Goal: Task Accomplishment & Management: Manage account settings

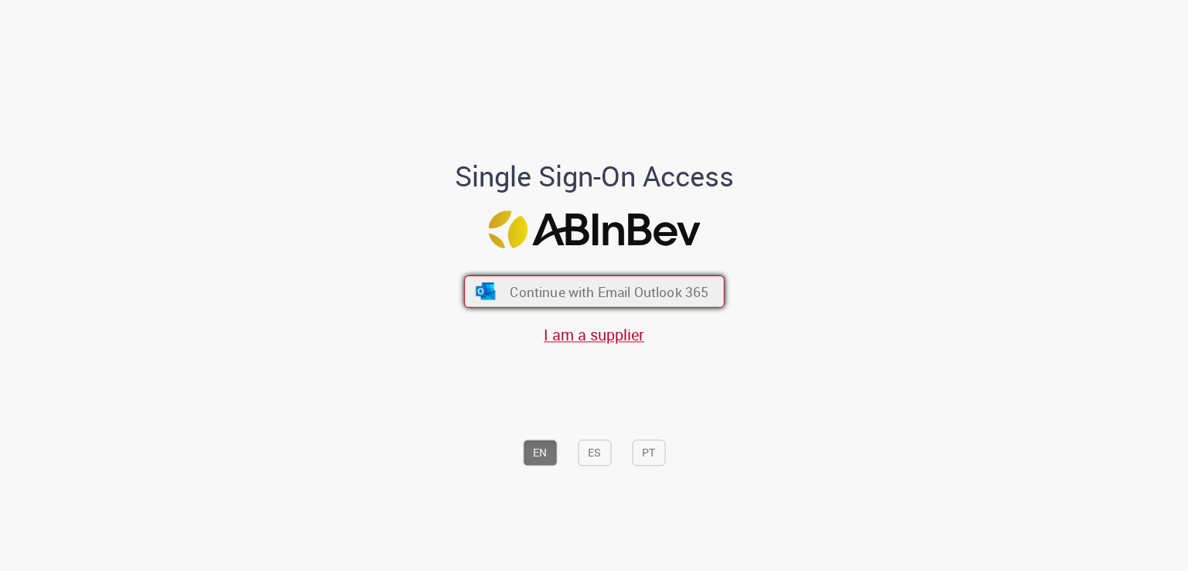
click at [671, 289] on span "Continue with Email Outlook 365" at bounding box center [609, 292] width 199 height 18
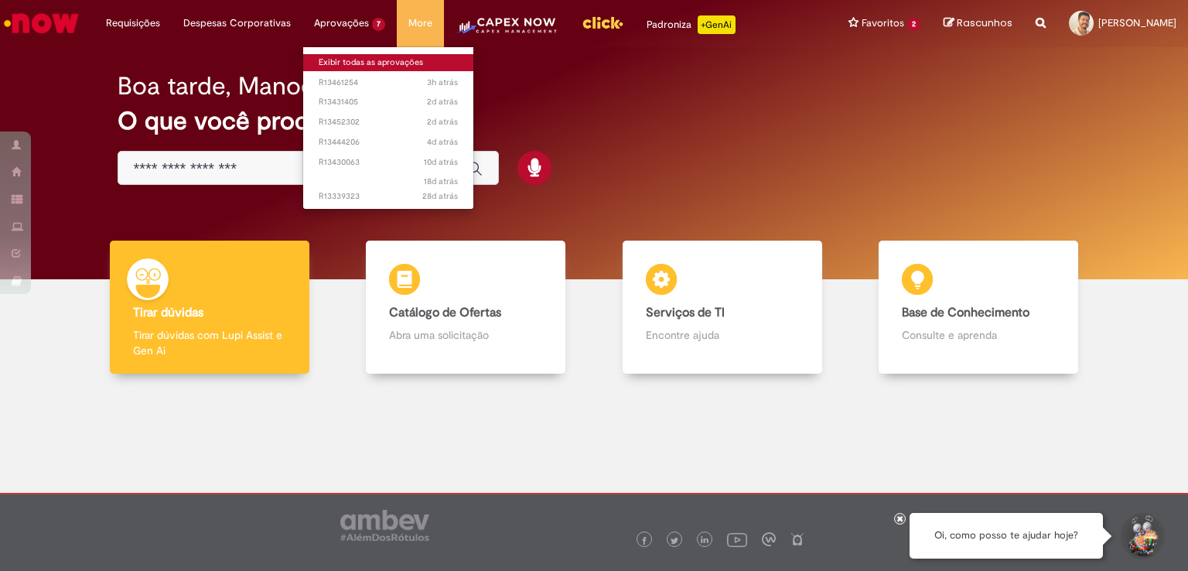
click at [351, 63] on link "Exibir todas as aprovações" at bounding box center [388, 62] width 170 height 17
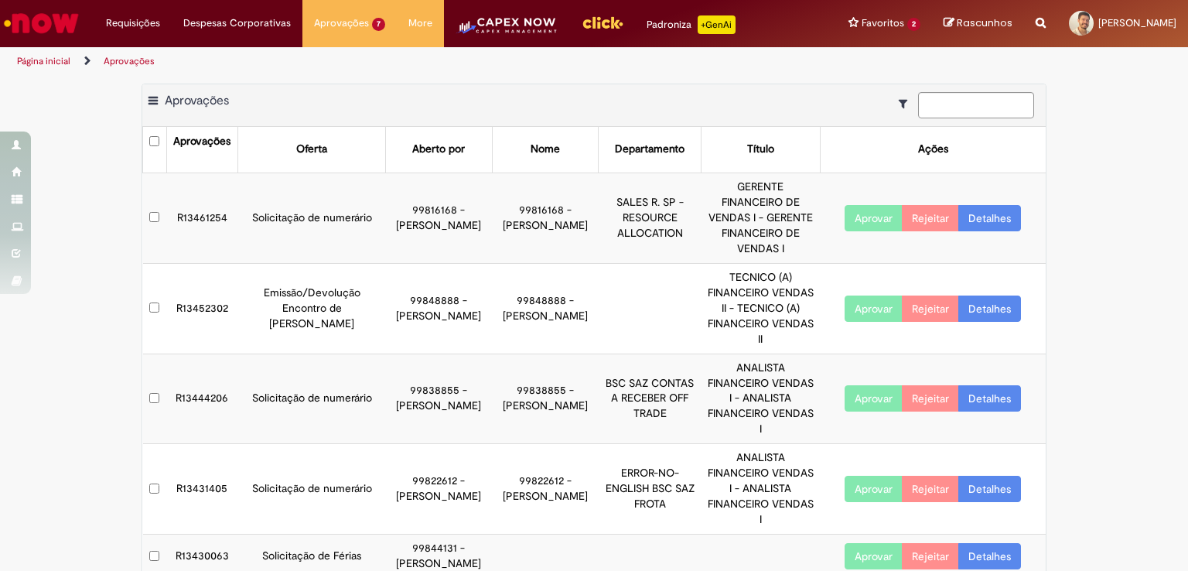
click at [995, 296] on link "Detalhes" at bounding box center [990, 309] width 63 height 26
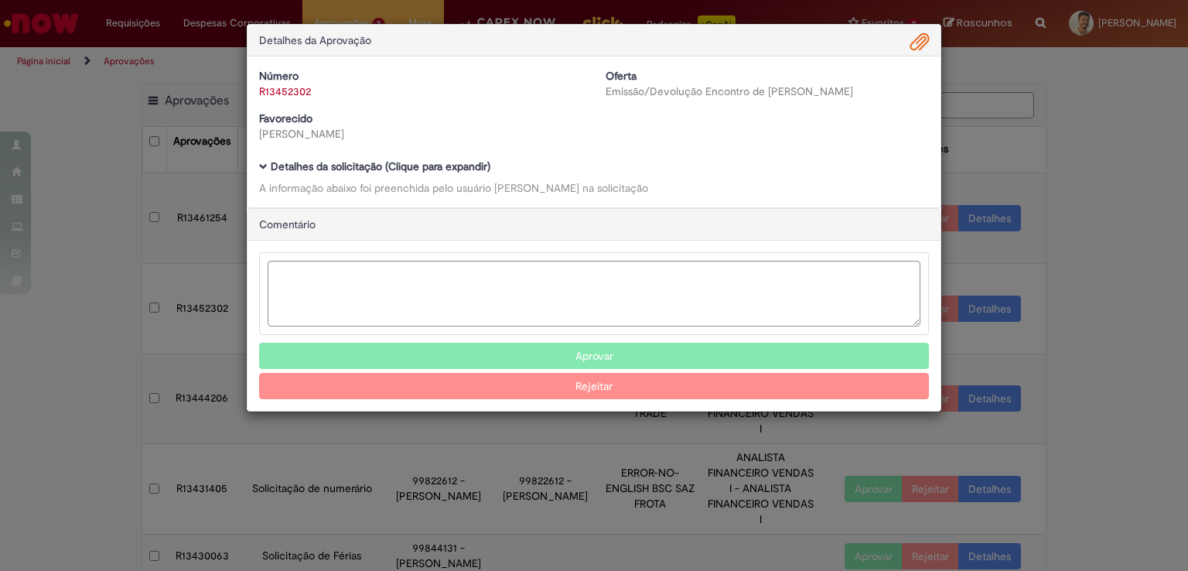
click at [486, 166] on b "Detalhes da solicitação (Clique para expandir)" at bounding box center [381, 166] width 220 height 14
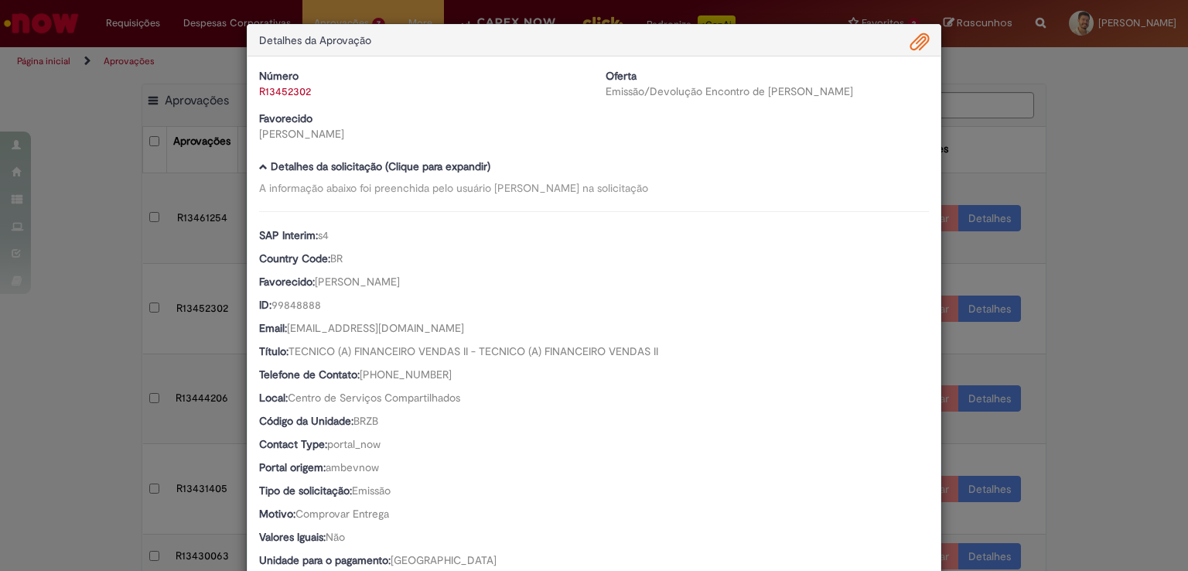
click at [911, 46] on span "Ambev Approval Modal" at bounding box center [920, 42] width 19 height 26
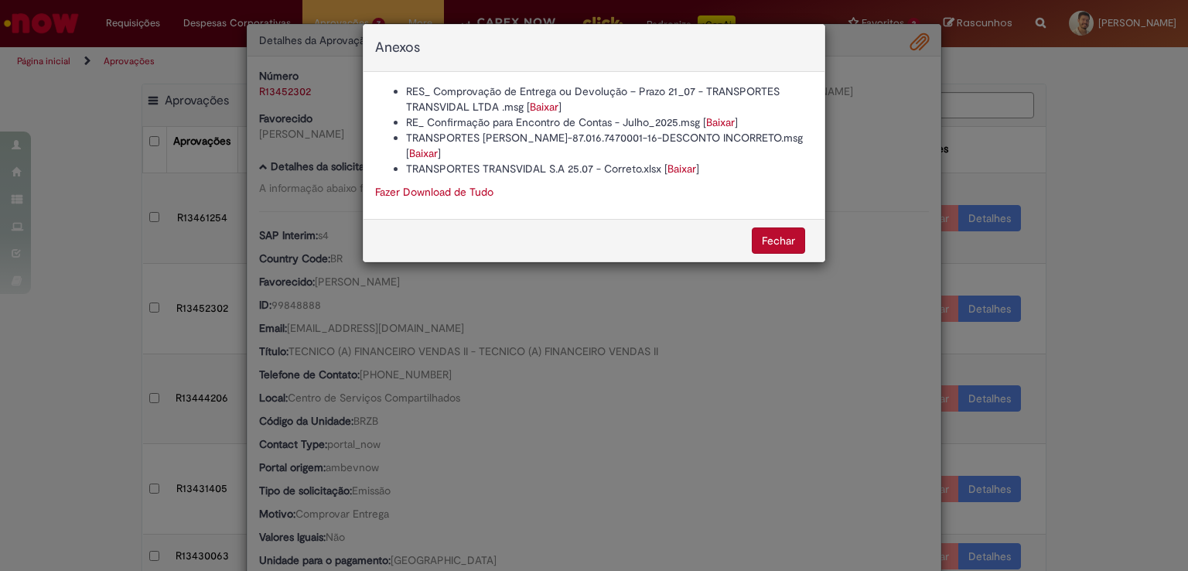
click at [546, 108] on link "Baixar" at bounding box center [544, 107] width 29 height 14
click at [436, 150] on link "Baixar" at bounding box center [423, 153] width 29 height 14
click at [767, 238] on button "Fechar" at bounding box center [778, 240] width 53 height 26
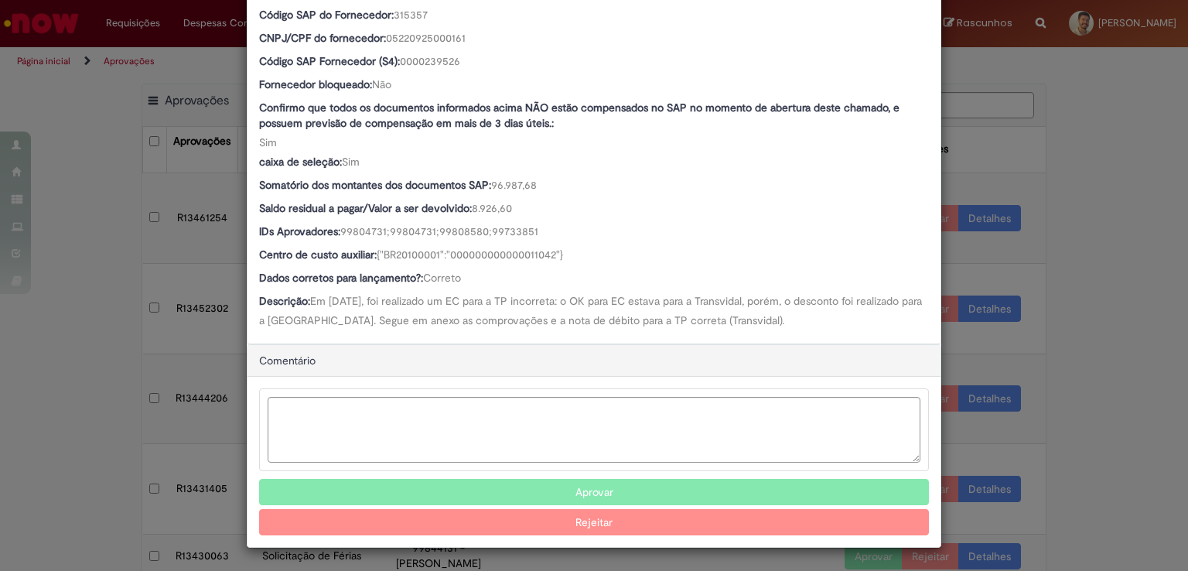
scroll to position [706, 0]
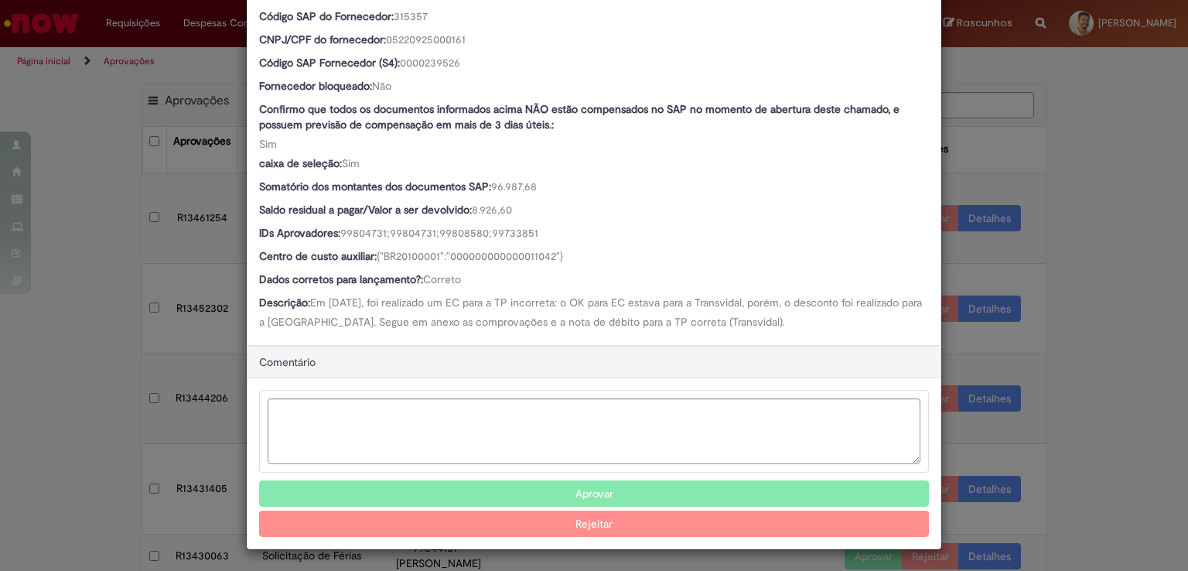
click at [585, 480] on button "Aprovar" at bounding box center [594, 493] width 670 height 26
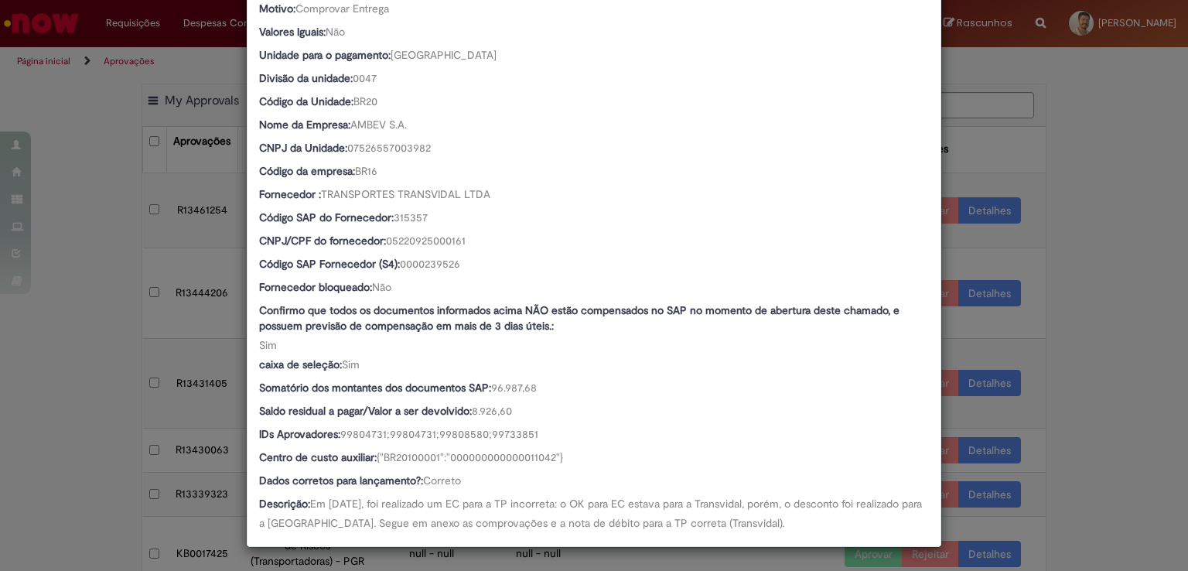
scroll to position [504, 0]
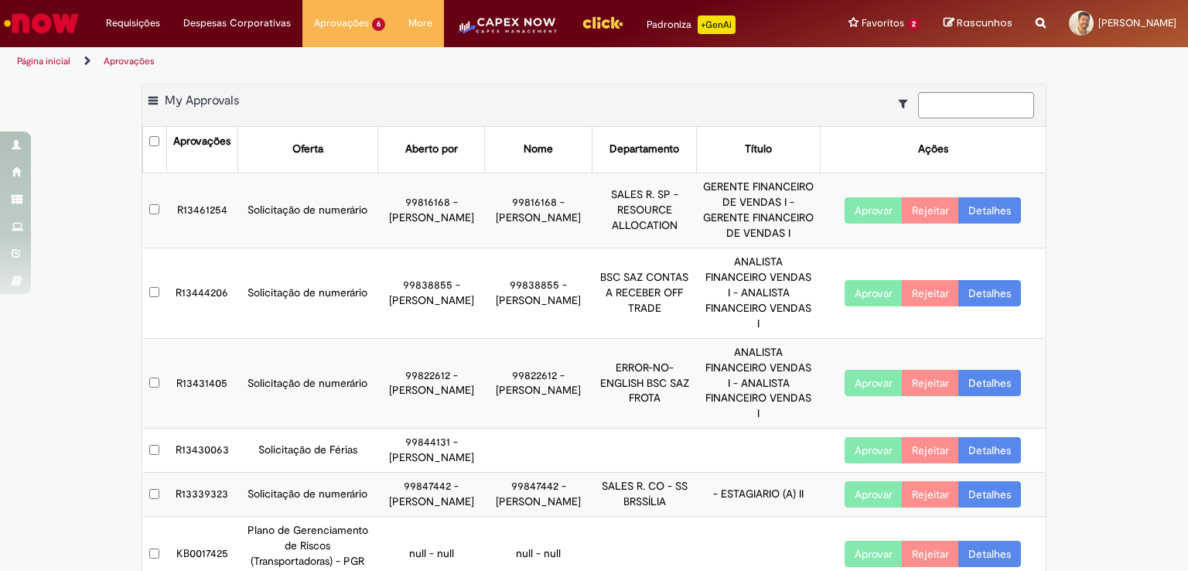
click at [1091, 227] on div "Exportar como PDF Exportar como Excel Exportar como CSV My Approvals Aprovações…" at bounding box center [594, 367] width 1188 height 567
click at [1006, 282] on link "Detalhes" at bounding box center [990, 293] width 63 height 26
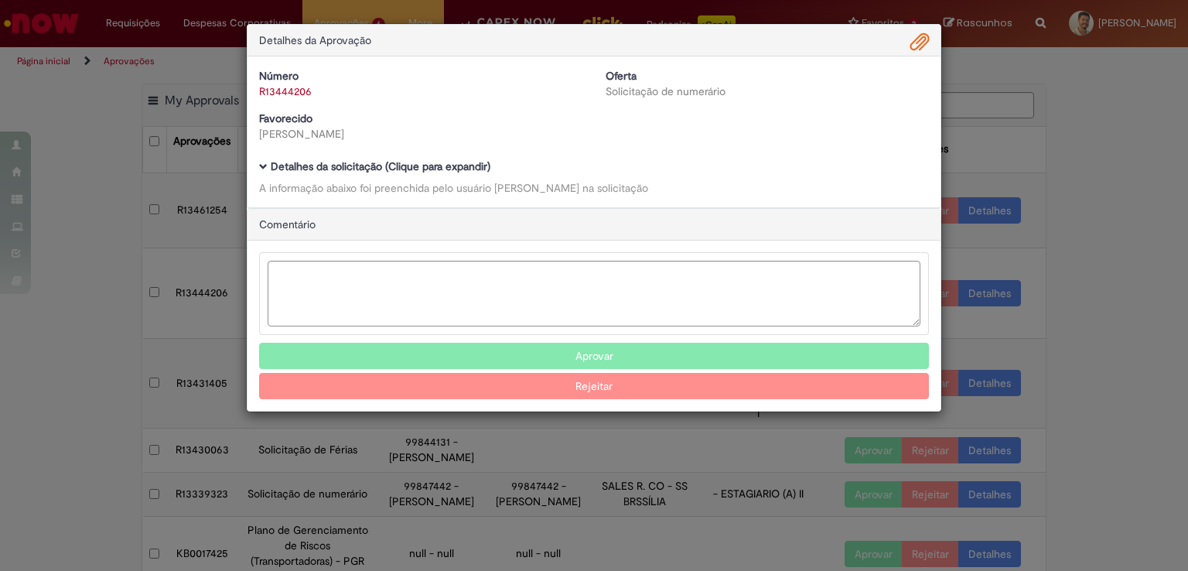
click at [479, 171] on b "Detalhes da solicitação (Clique para expandir)" at bounding box center [381, 166] width 220 height 14
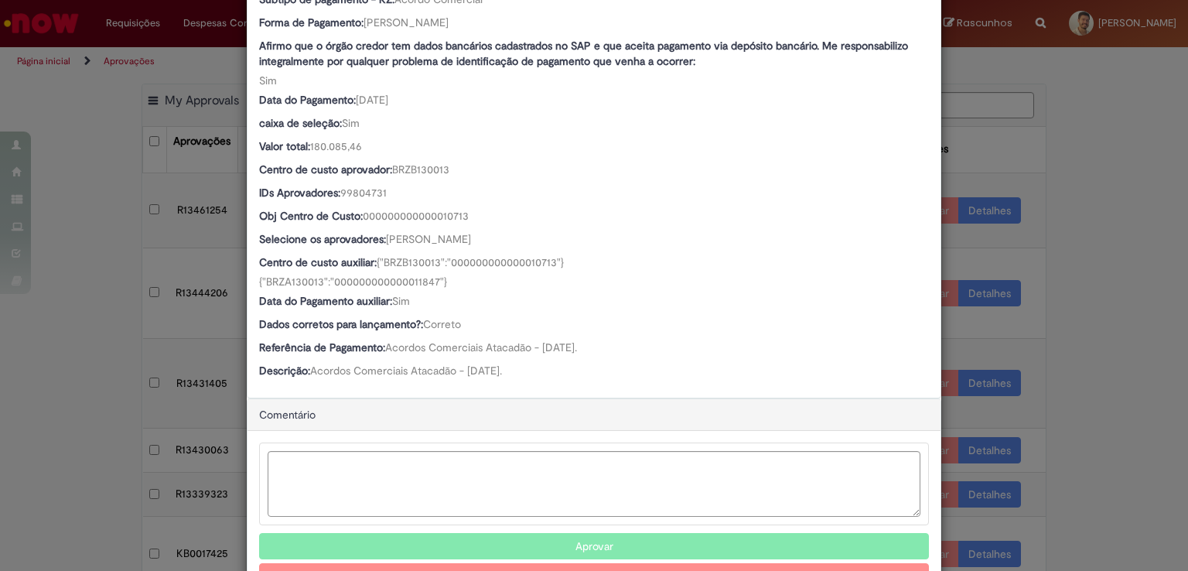
scroll to position [917, 0]
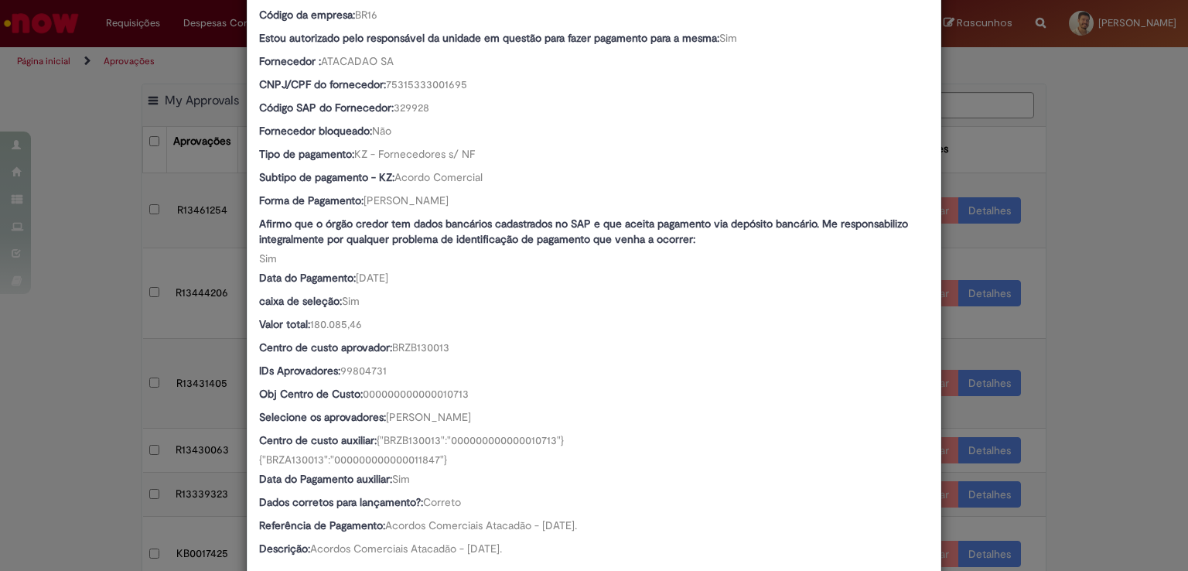
click at [1036, 166] on div "Detalhes da Aprovação Número R13444206 Oferta Solicitação de numerário Favoreci…" at bounding box center [594, 285] width 1188 height 571
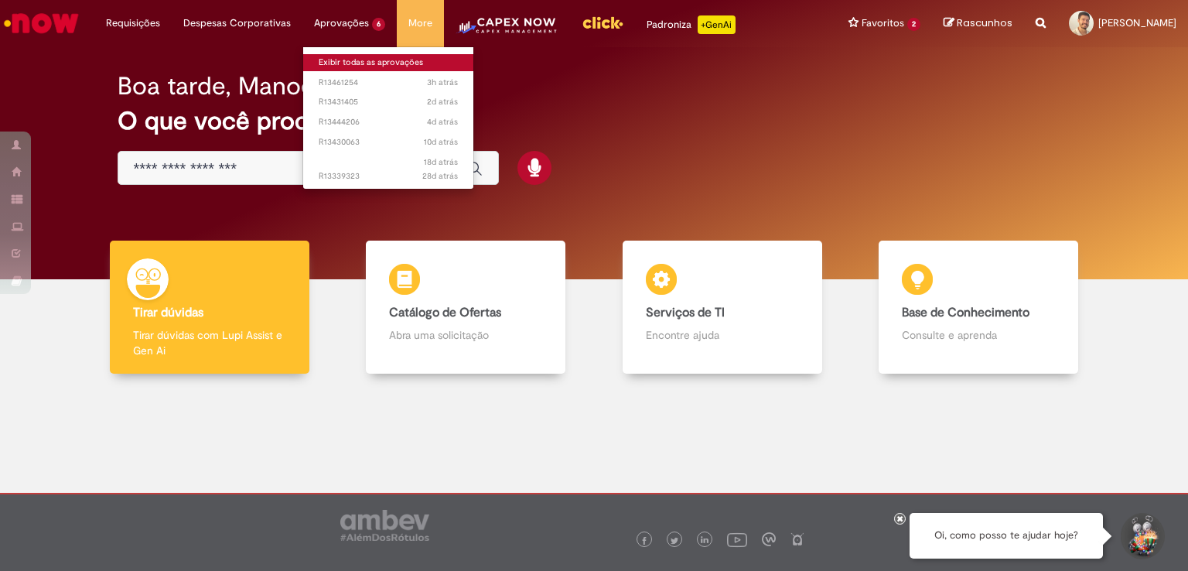
click at [381, 62] on link "Exibir todas as aprovações" at bounding box center [388, 62] width 170 height 17
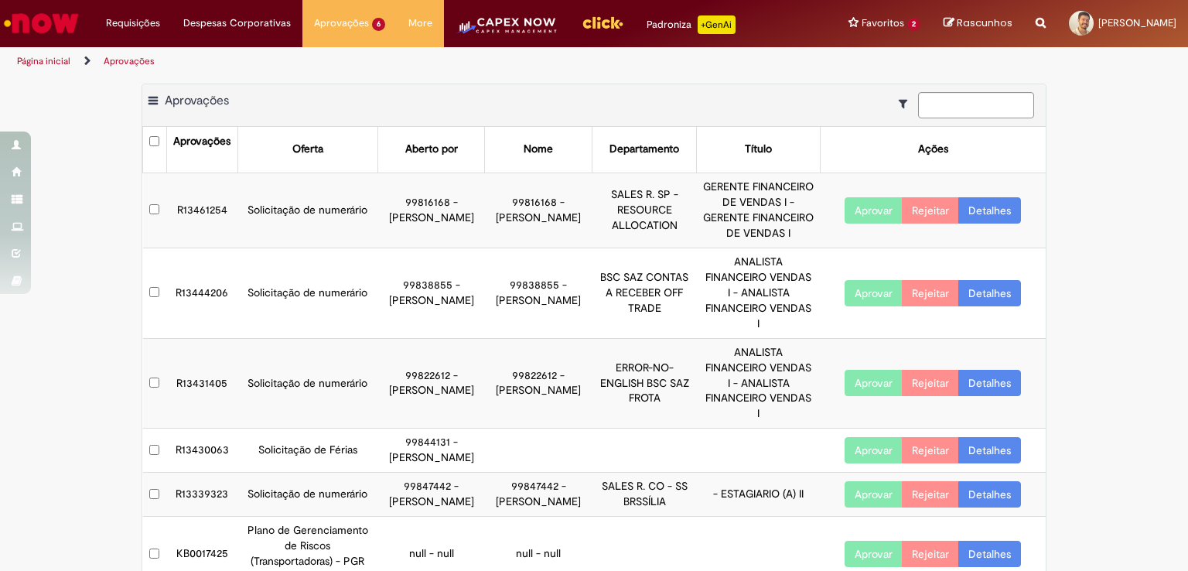
click at [975, 280] on link "Detalhes" at bounding box center [990, 293] width 63 height 26
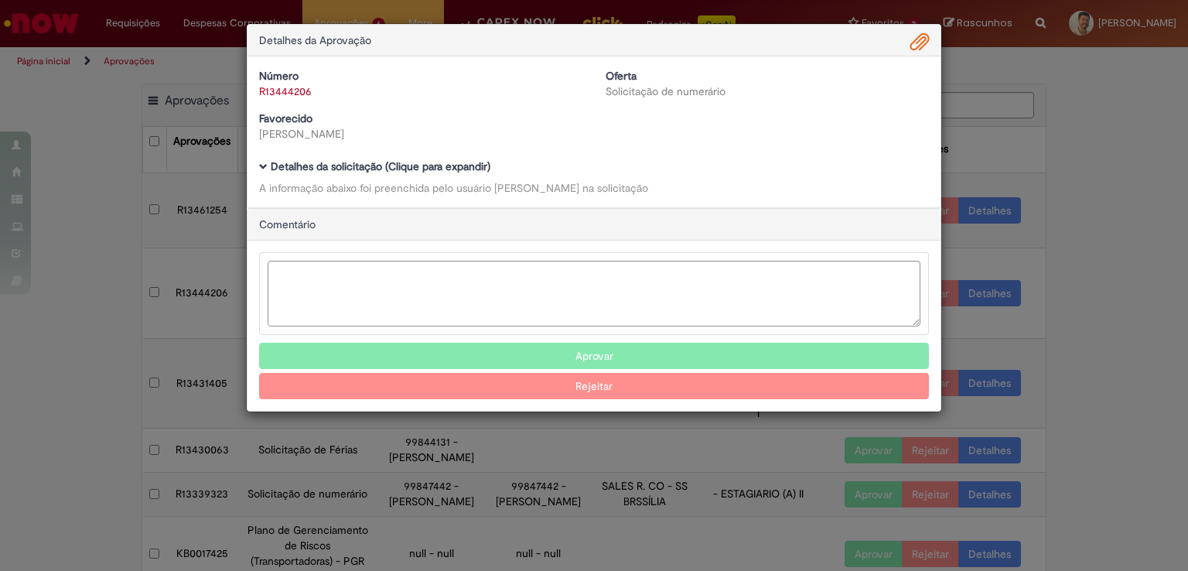
click at [916, 38] on span "Ambev Approval Modal" at bounding box center [920, 42] width 19 height 26
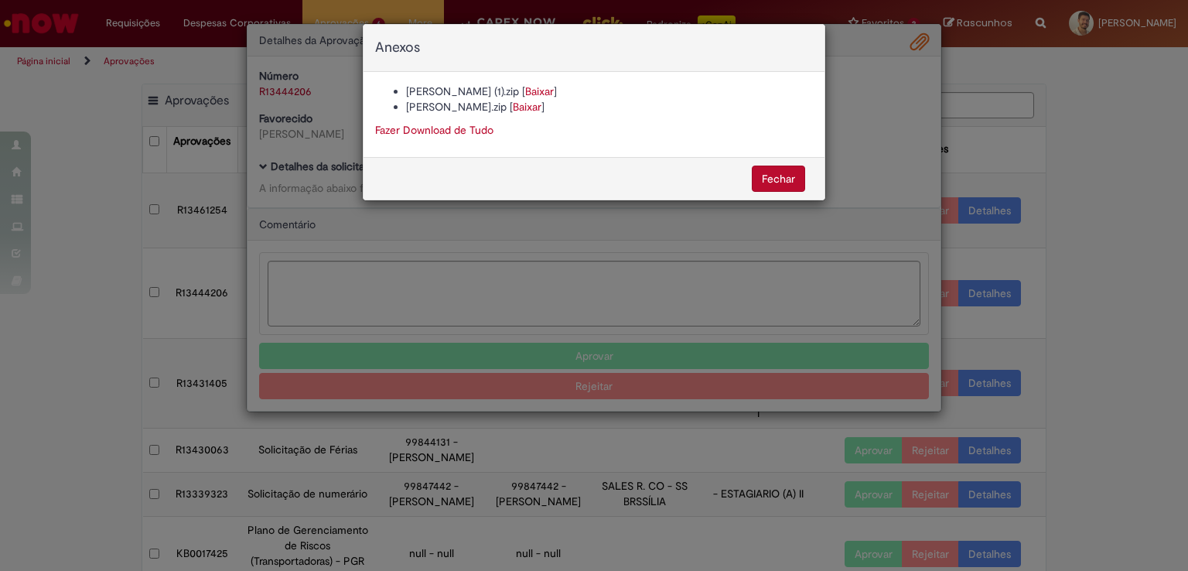
drag, startPoint x: 768, startPoint y: 169, endPoint x: 483, endPoint y: 176, distance: 285.5
click at [768, 169] on button "Fechar" at bounding box center [778, 179] width 53 height 26
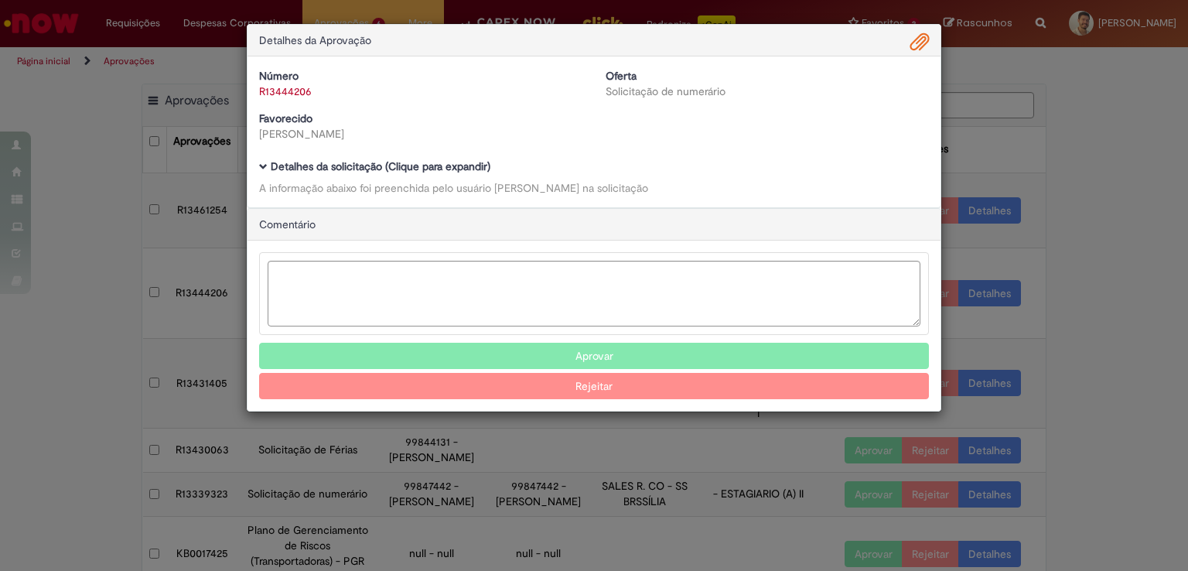
click at [375, 165] on b "Detalhes da solicitação (Clique para expandir)" at bounding box center [381, 166] width 220 height 14
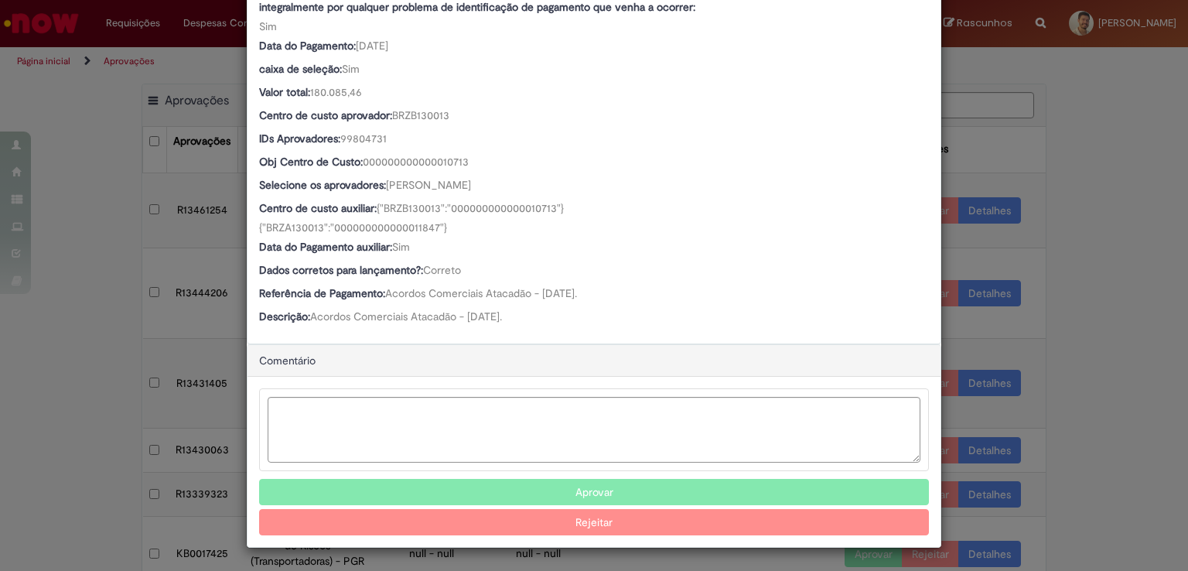
scroll to position [916, 0]
click at [569, 484] on button "Aprovar" at bounding box center [594, 493] width 670 height 26
